Goal: Transaction & Acquisition: Purchase product/service

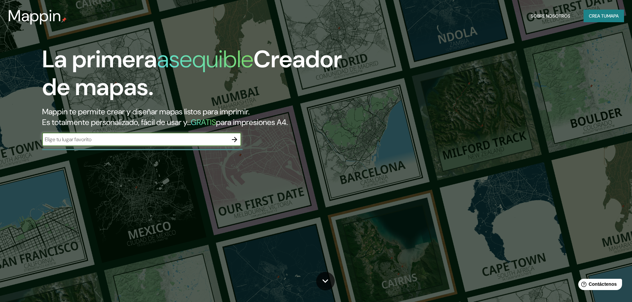
click at [186, 141] on input "text" at bounding box center [135, 140] width 186 height 8
type input "la [PERSON_NAME] salta"
click at [233, 138] on icon "button" at bounding box center [234, 140] width 8 height 8
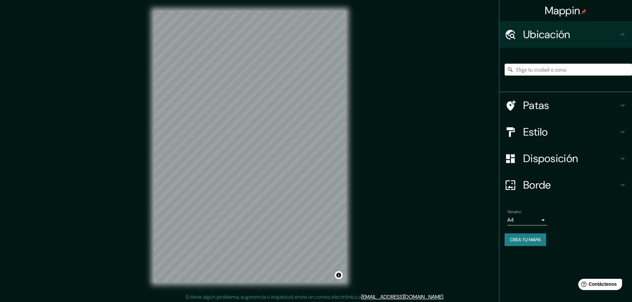
click at [533, 70] on input "Elige tu ciudad o zona" at bounding box center [567, 70] width 127 height 12
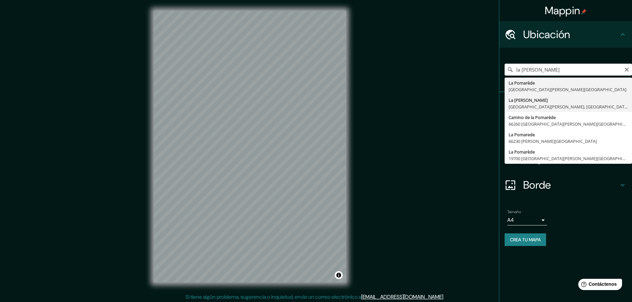
type input "La [PERSON_NAME], [GEOGRAPHIC_DATA][PERSON_NAME], [GEOGRAPHIC_DATA]"
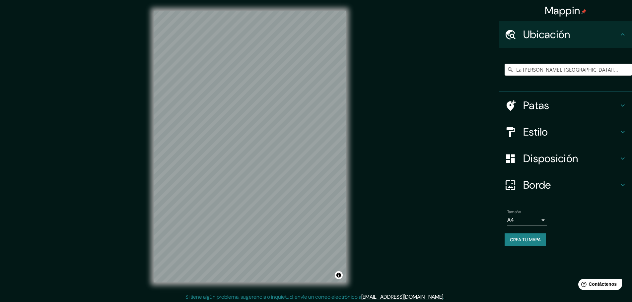
click at [549, 131] on h4 "Estilo" at bounding box center [570, 131] width 95 height 13
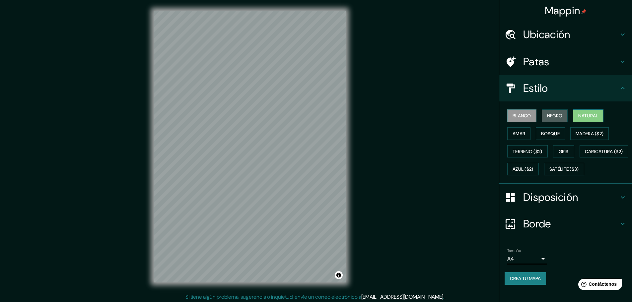
drag, startPoint x: 544, startPoint y: 116, endPoint x: 579, endPoint y: 120, distance: 35.1
click at [547, 115] on font "Negro" at bounding box center [555, 116] width 16 height 6
click at [579, 120] on button "Natural" at bounding box center [588, 115] width 31 height 13
click at [593, 133] on font "Madera ($2)" at bounding box center [589, 134] width 28 height 6
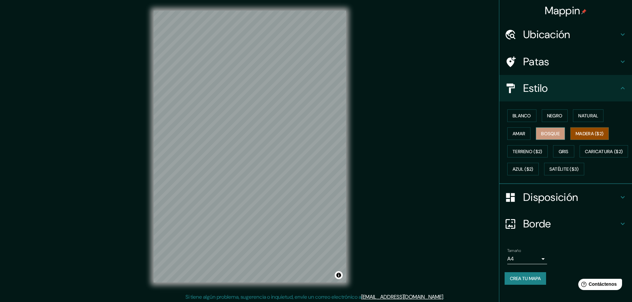
drag, startPoint x: 552, startPoint y: 135, endPoint x: 543, endPoint y: 134, distance: 9.3
click at [552, 134] on font "Bosque" at bounding box center [550, 134] width 19 height 6
click at [583, 114] on font "Natural" at bounding box center [588, 116] width 20 height 6
click at [547, 120] on font "Negro" at bounding box center [555, 115] width 16 height 9
click at [521, 116] on font "Blanco" at bounding box center [521, 116] width 19 height 6
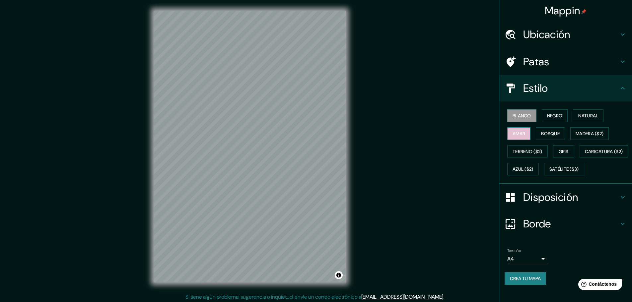
click at [517, 134] on font "Amar" at bounding box center [518, 134] width 13 height 6
click at [544, 134] on font "Bosque" at bounding box center [550, 134] width 19 height 6
click at [591, 134] on font "Madera ($2)" at bounding box center [589, 134] width 28 height 6
click at [564, 153] on font "Gris" at bounding box center [563, 152] width 10 height 6
click at [517, 150] on font "Terreno ($2)" at bounding box center [527, 152] width 30 height 6
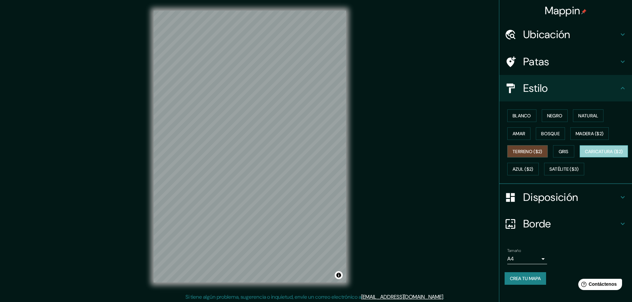
click at [579, 158] on button "Caricatura ($2)" at bounding box center [603, 151] width 49 height 13
click at [533, 171] on font "Azul ($2)" at bounding box center [522, 169] width 21 height 6
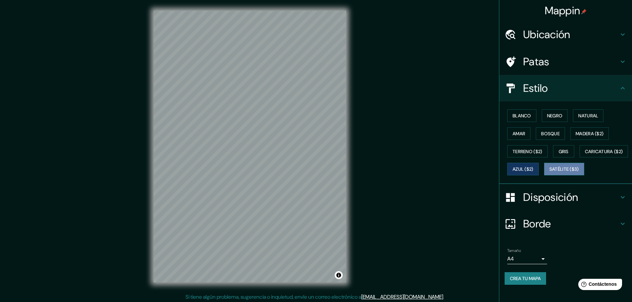
click at [549, 172] on font "Satélite ($3)" at bounding box center [564, 169] width 30 height 6
click at [585, 119] on font "Natural" at bounding box center [588, 115] width 20 height 9
